Goal: Transaction & Acquisition: Purchase product/service

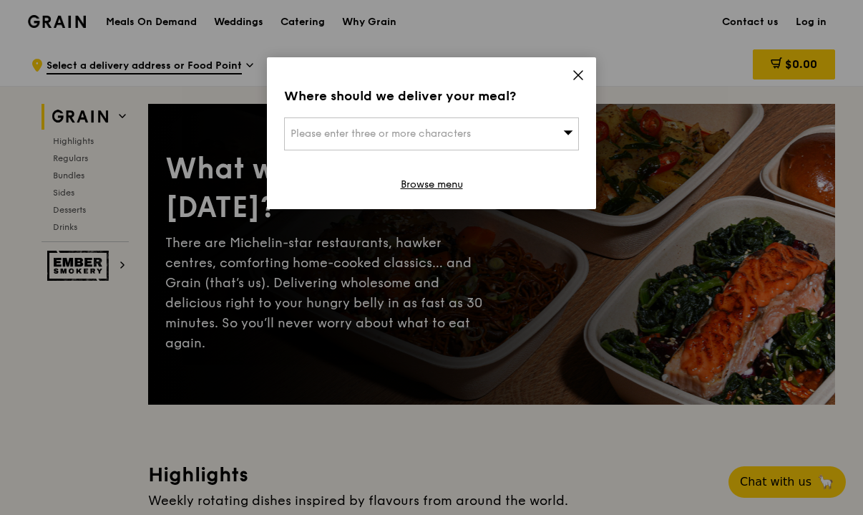
click at [495, 140] on div "Please enter three or more characters" at bounding box center [431, 133] width 295 height 33
click at [576, 71] on icon at bounding box center [578, 75] width 13 height 13
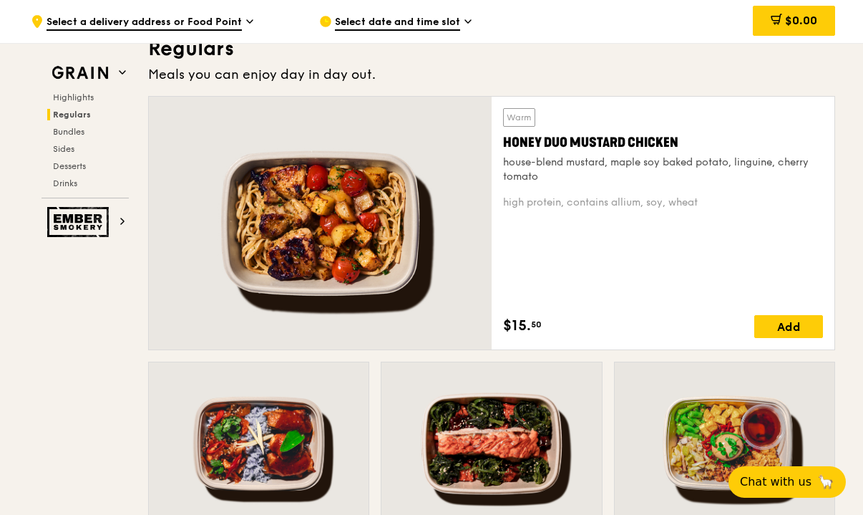
scroll to position [968, 0]
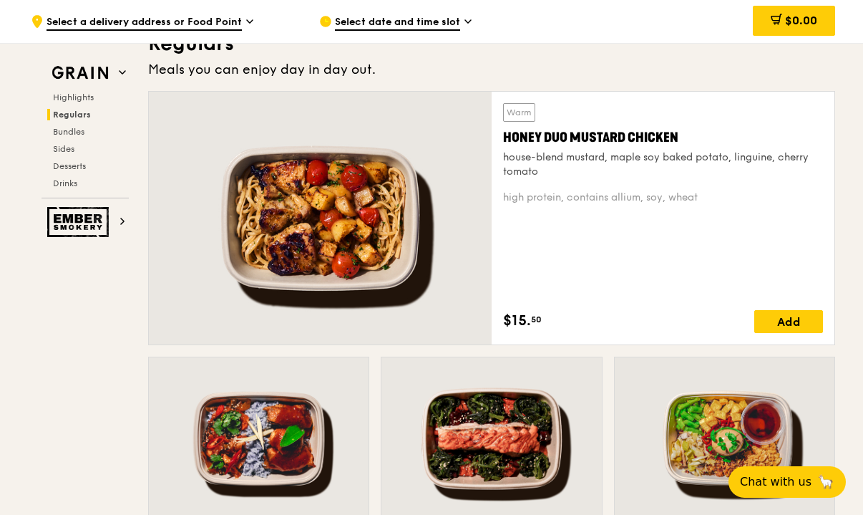
click at [442, 13] on div "Select date and time slot" at bounding box center [452, 21] width 266 height 43
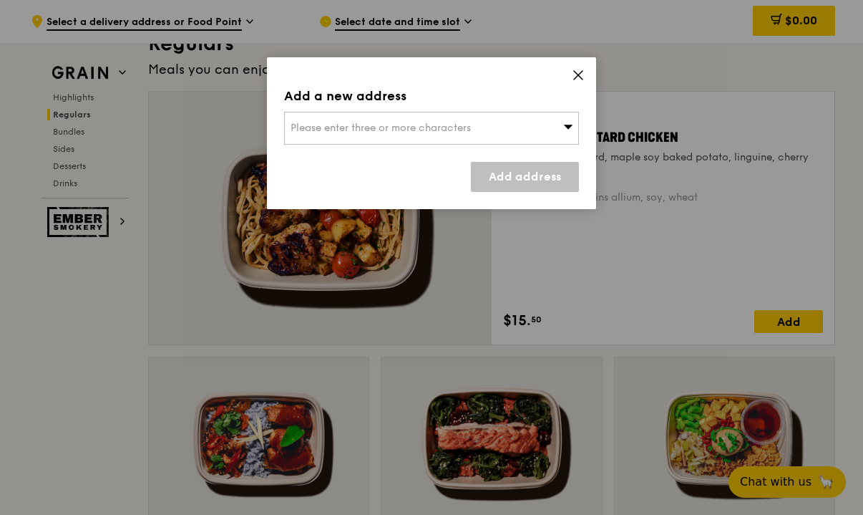
click at [572, 69] on icon at bounding box center [578, 75] width 13 height 13
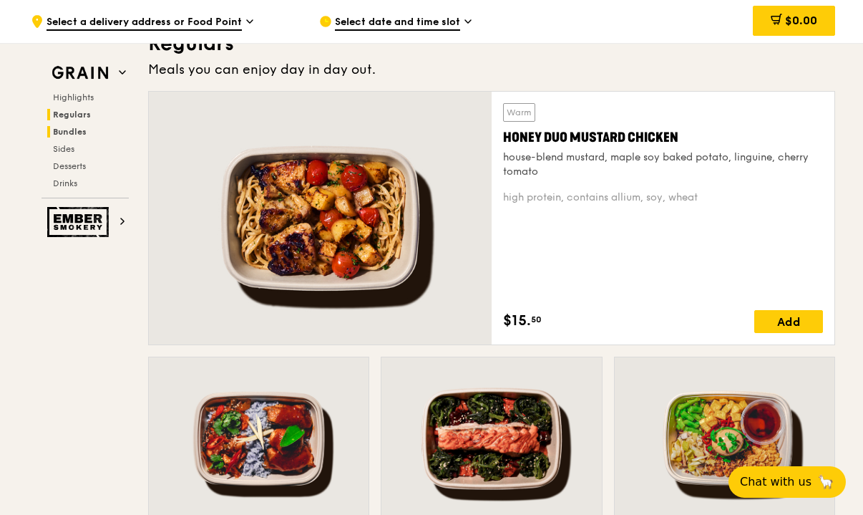
click at [58, 131] on span "Bundles" at bounding box center [70, 132] width 34 height 10
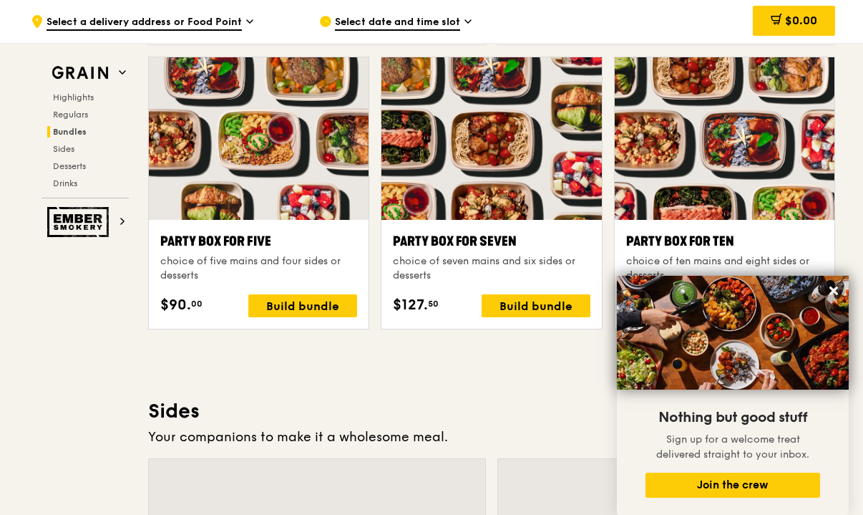
scroll to position [2857, 0]
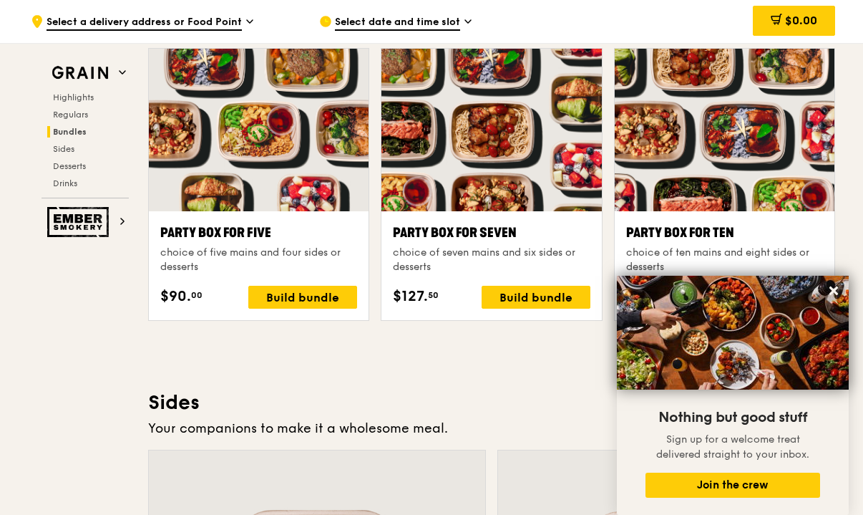
drag, startPoint x: 95, startPoint y: 321, endPoint x: 107, endPoint y: 276, distance: 46.2
click at [95, 321] on div "Grain Highlights Regulars Bundles Sides Desserts Drinks Ember Smokery What will…" at bounding box center [432, 230] width 808 height 6002
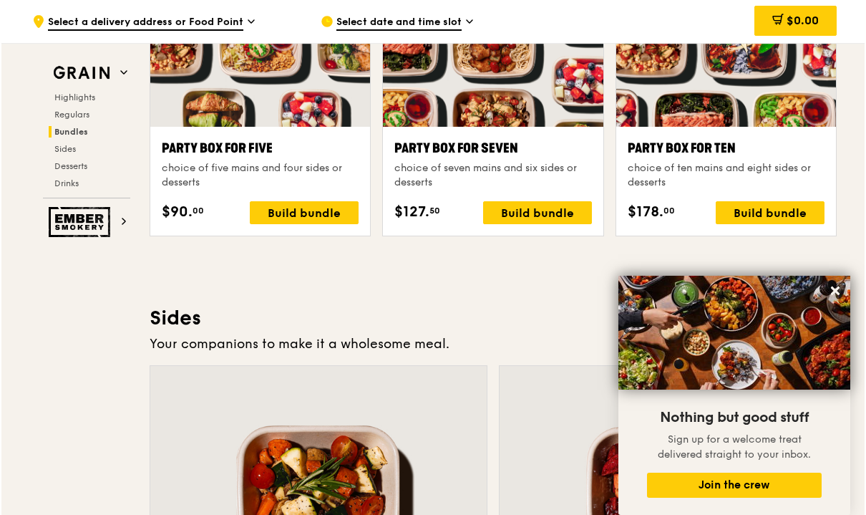
scroll to position [2959, 0]
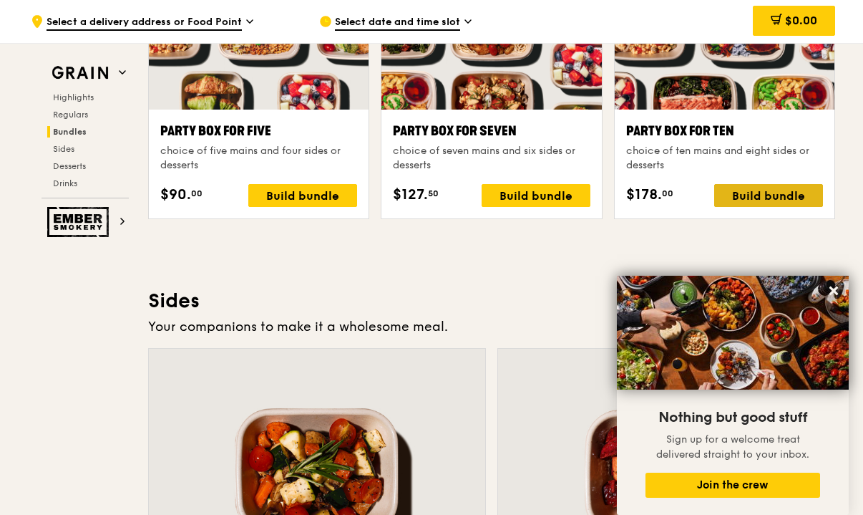
click at [767, 188] on div "Build bundle" at bounding box center [768, 195] width 109 height 23
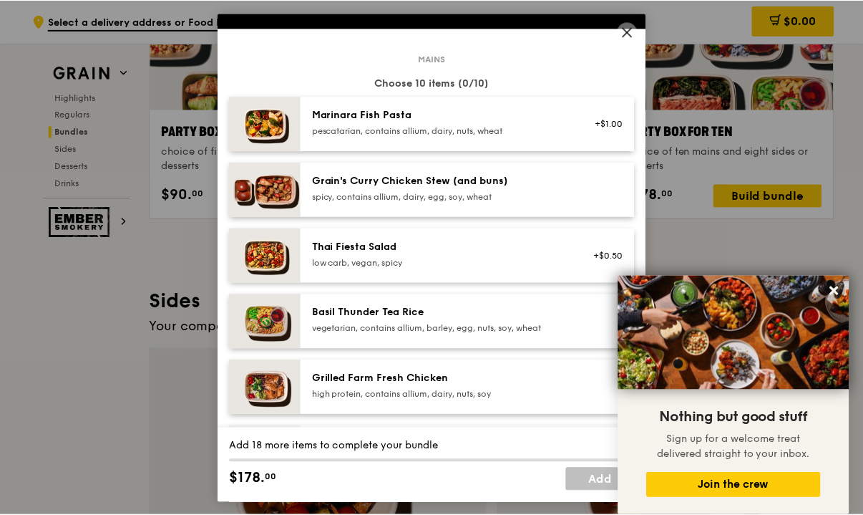
scroll to position [70, 0]
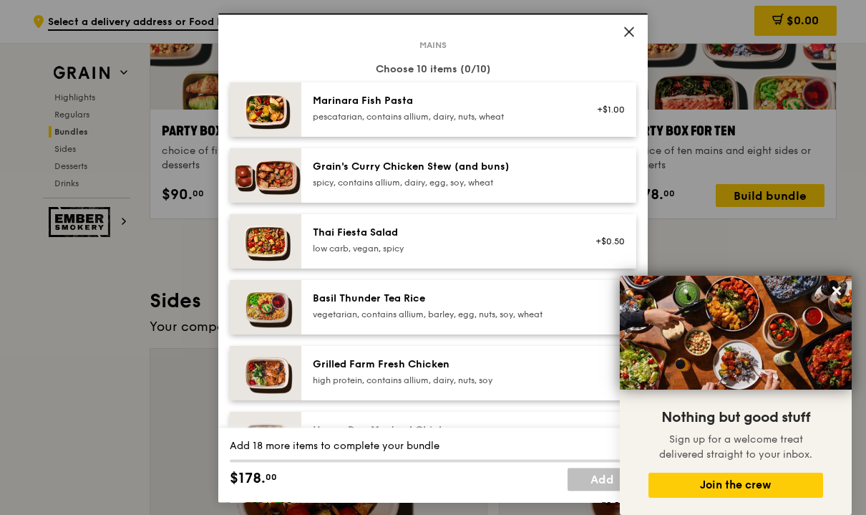
click at [486, 226] on div "Thai Fiesta Salad" at bounding box center [441, 233] width 257 height 14
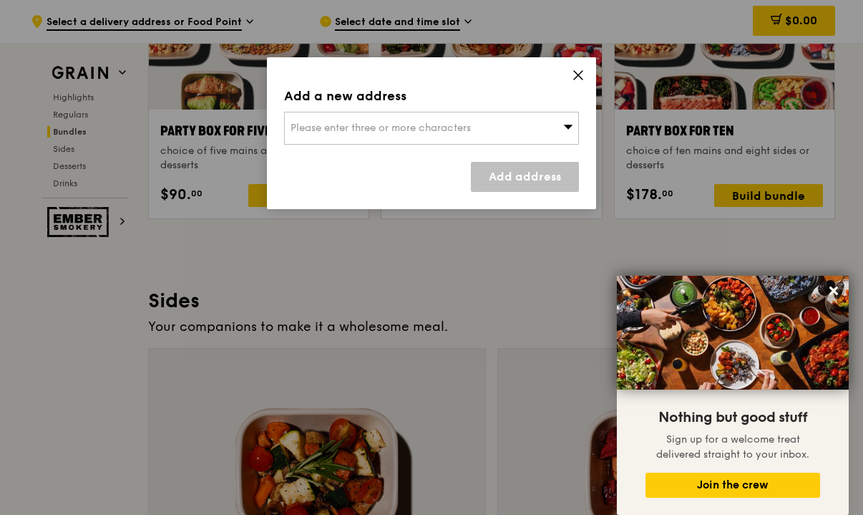
click at [508, 122] on div "Please enter three or more characters" at bounding box center [431, 128] width 295 height 33
click at [582, 72] on icon at bounding box center [578, 75] width 9 height 9
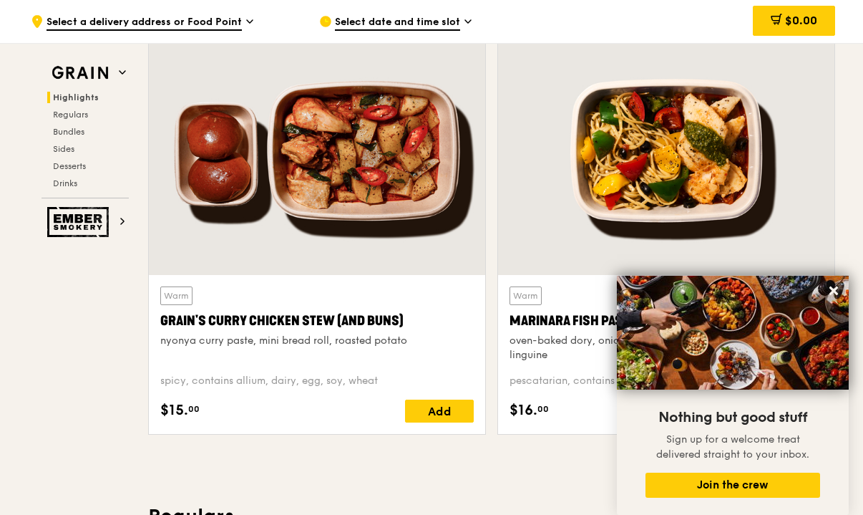
scroll to position [0, 0]
